Goal: Transaction & Acquisition: Purchase product/service

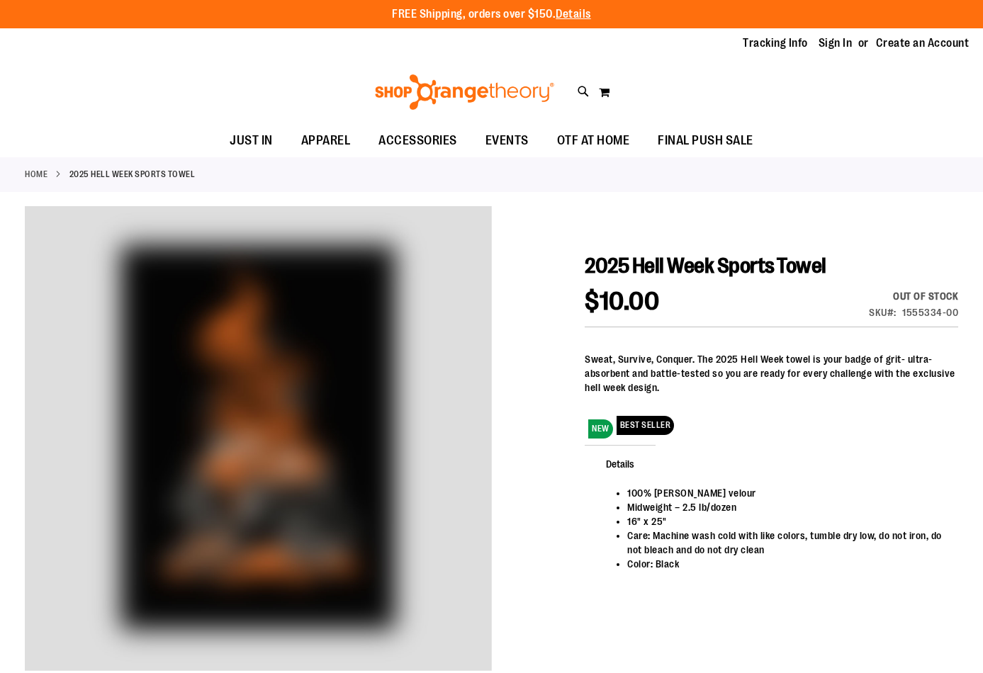
click at [35, 174] on link "Home" at bounding box center [36, 174] width 23 height 13
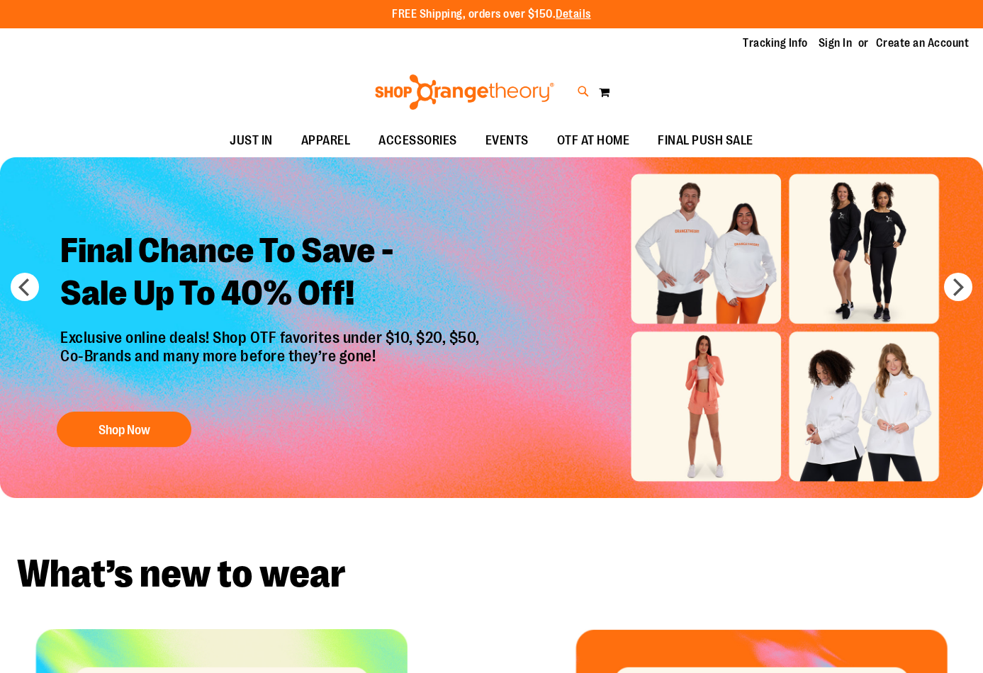
click at [587, 91] on icon at bounding box center [584, 92] width 12 height 16
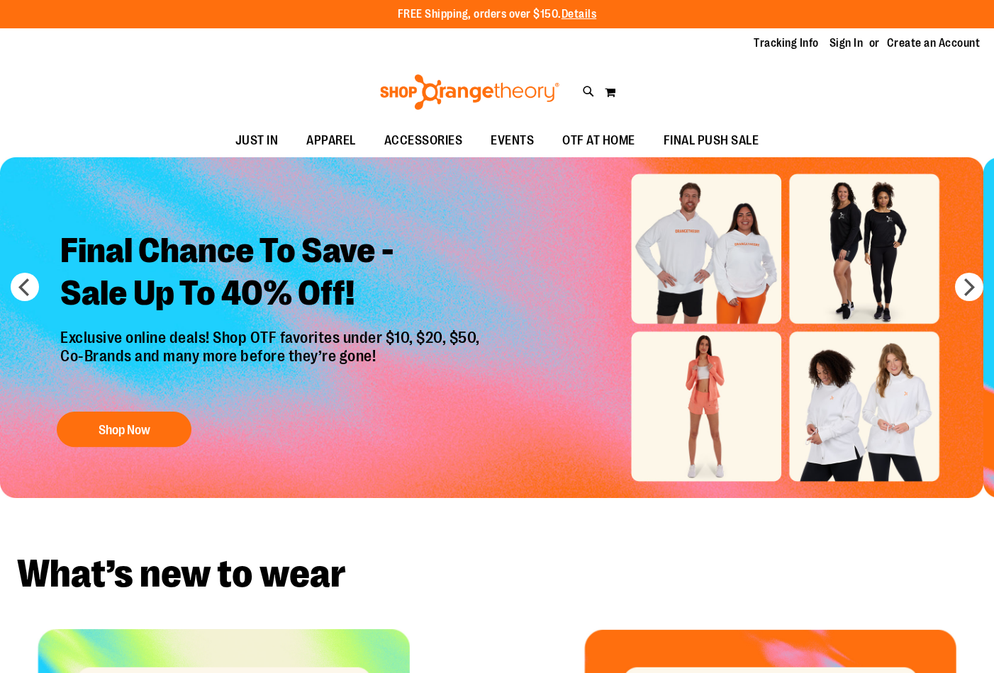
click at [315, 218] on span "Unisex Heritage Hell Week Crewneck Sweatshirt" at bounding box center [304, 223] width 213 height 11
type input "*********"
